Goal: Task Accomplishment & Management: Manage account settings

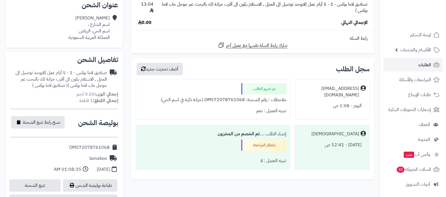
scroll to position [176, 0]
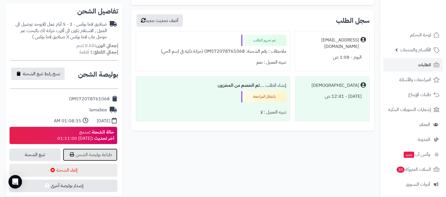
click at [87, 155] on link "طباعة بوليصة الشحن" at bounding box center [90, 155] width 54 height 12
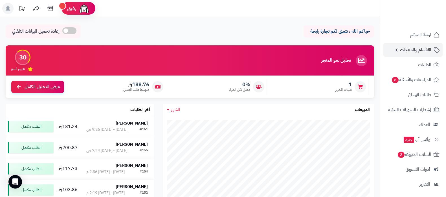
click at [417, 52] on span "الأقسام والمنتجات" at bounding box center [415, 50] width 31 height 8
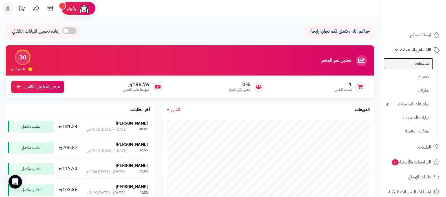
click at [419, 65] on link "المنتجات" at bounding box center [408, 64] width 50 height 12
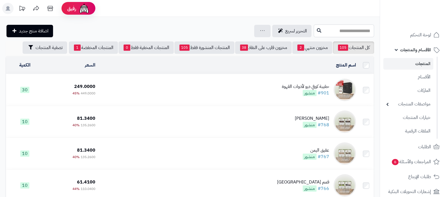
click at [334, 28] on input "text" at bounding box center [344, 31] width 60 height 13
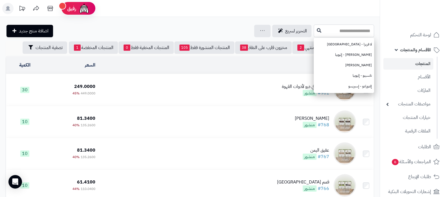
click at [319, 30] on input "text" at bounding box center [344, 31] width 60 height 13
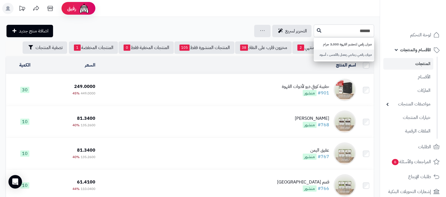
type input "*****"
click at [328, 57] on link "ميزان رقمي زجاجي يعمل باللمس ، أسود" at bounding box center [344, 55] width 60 height 10
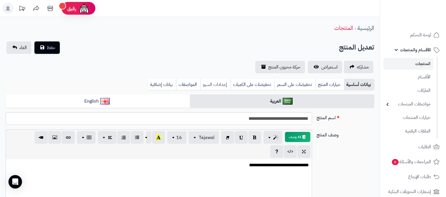
click at [222, 82] on link "إعدادات السيو" at bounding box center [215, 84] width 30 height 11
